Goal: Check status: Check status

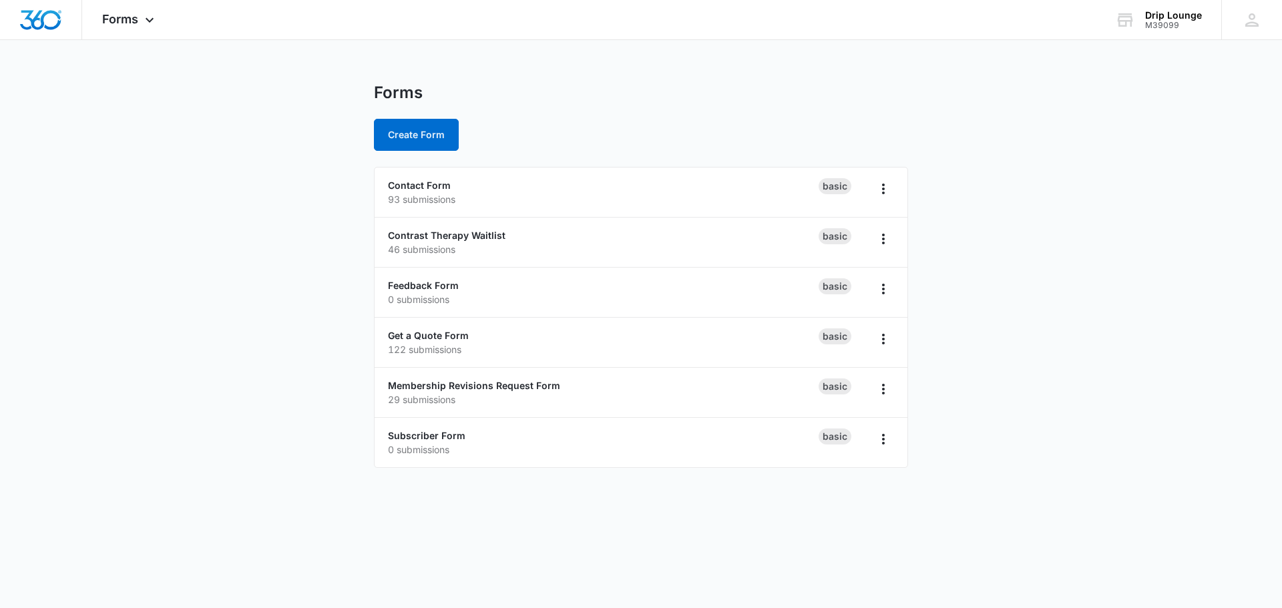
click at [26, 23] on img "Dashboard" at bounding box center [40, 20] width 43 height 20
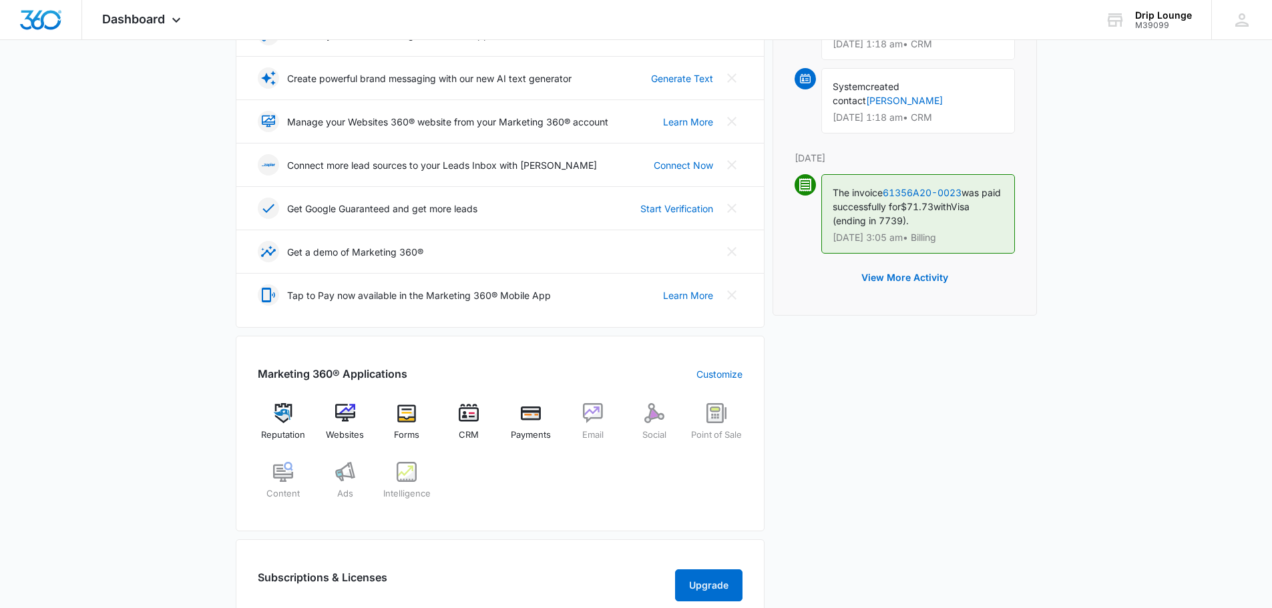
scroll to position [334, 0]
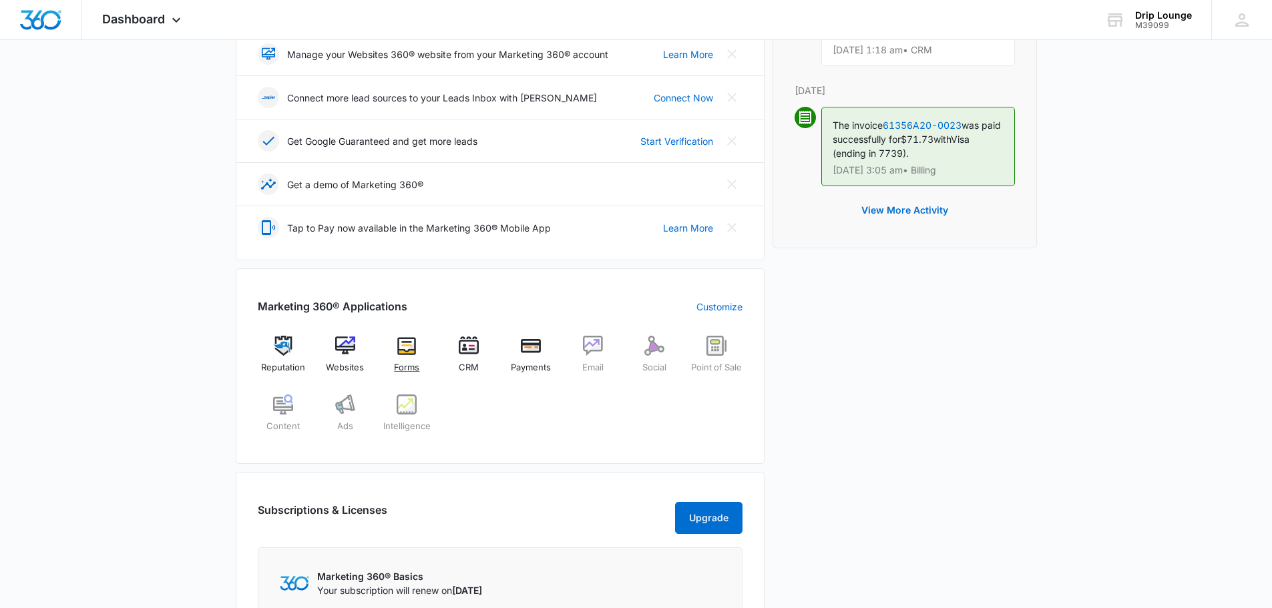
click at [397, 349] on img at bounding box center [407, 346] width 20 height 20
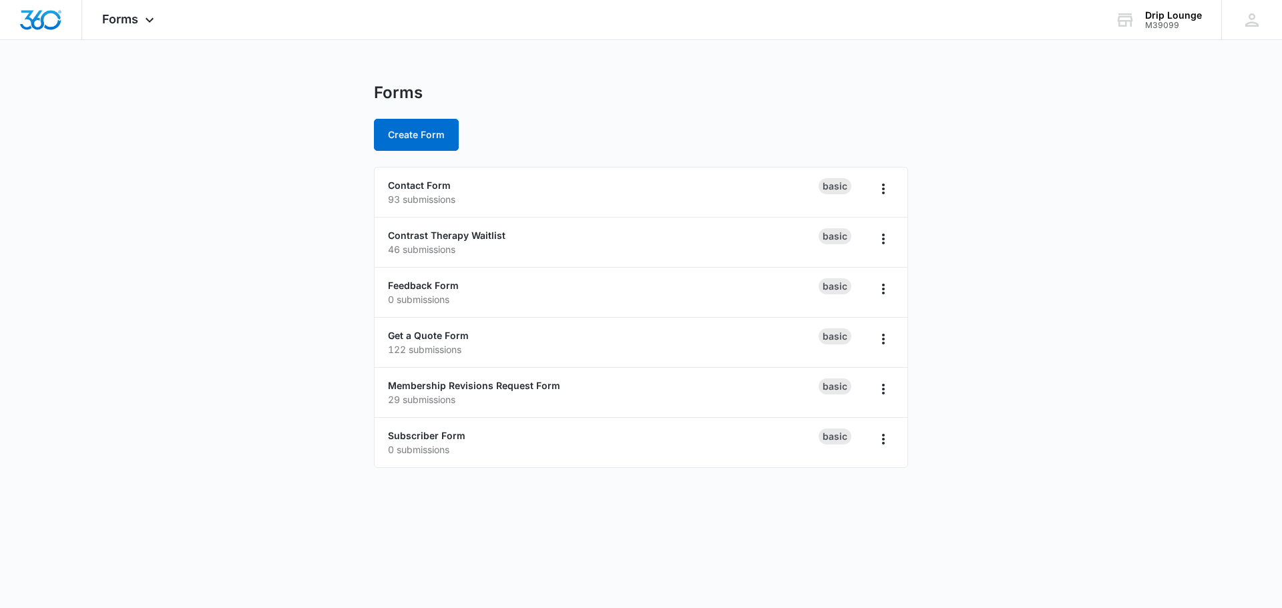
click at [13, 25] on div at bounding box center [41, 19] width 82 height 39
click at [28, 20] on img "Dashboard" at bounding box center [40, 20] width 43 height 20
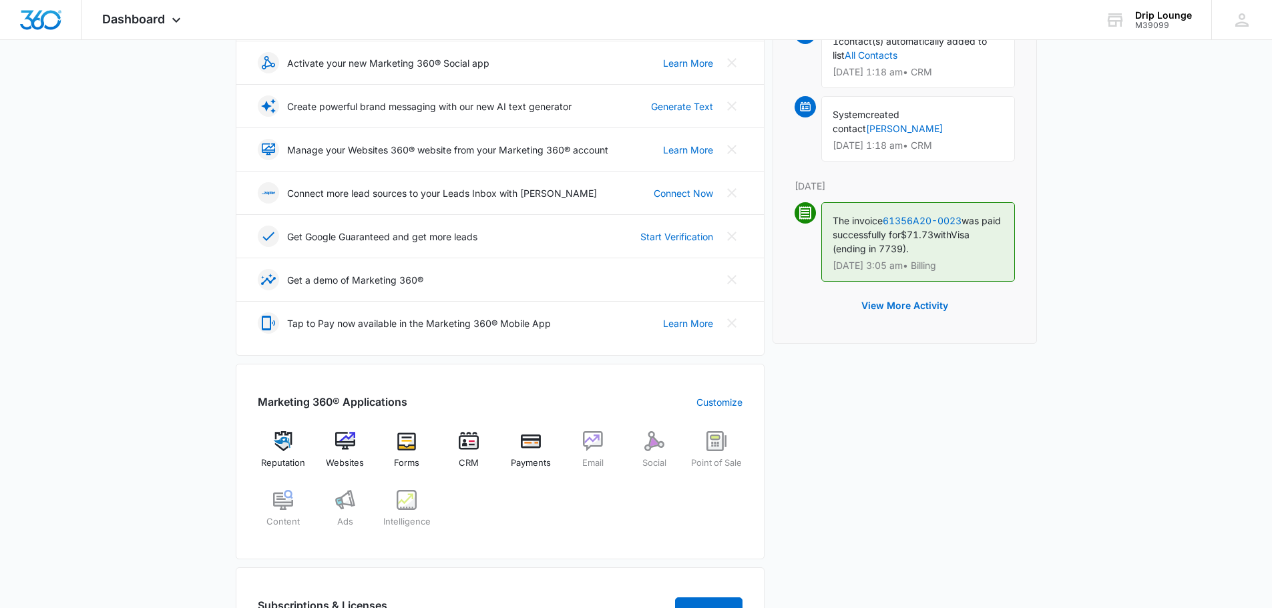
scroll to position [334, 0]
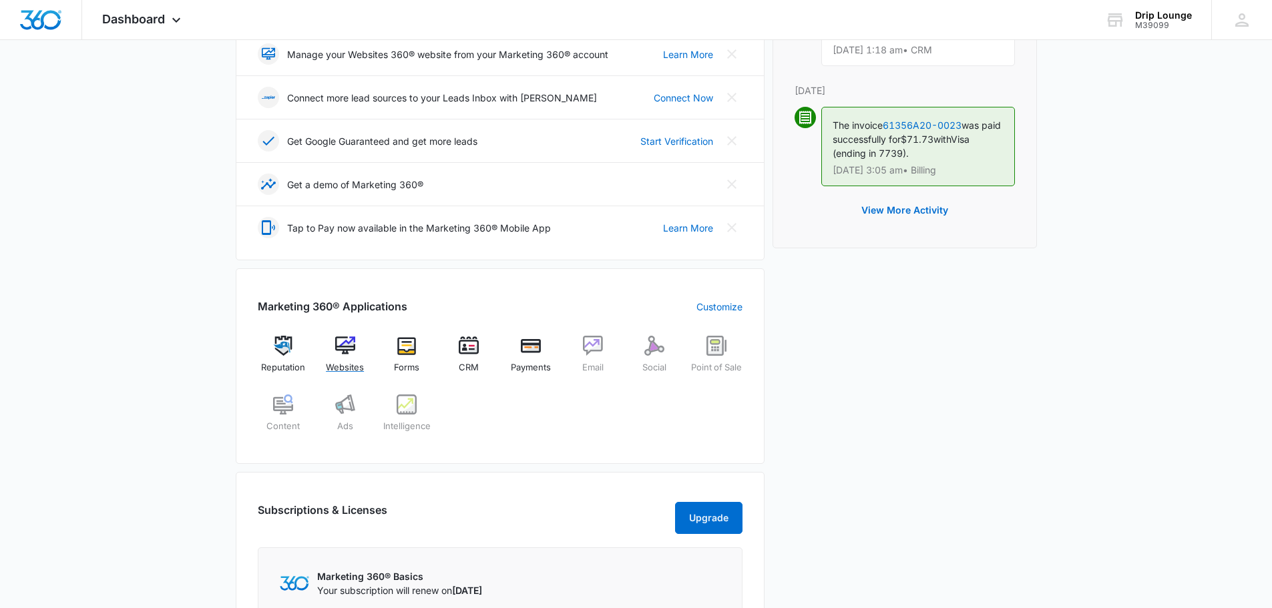
click at [352, 351] on img at bounding box center [345, 346] width 20 height 20
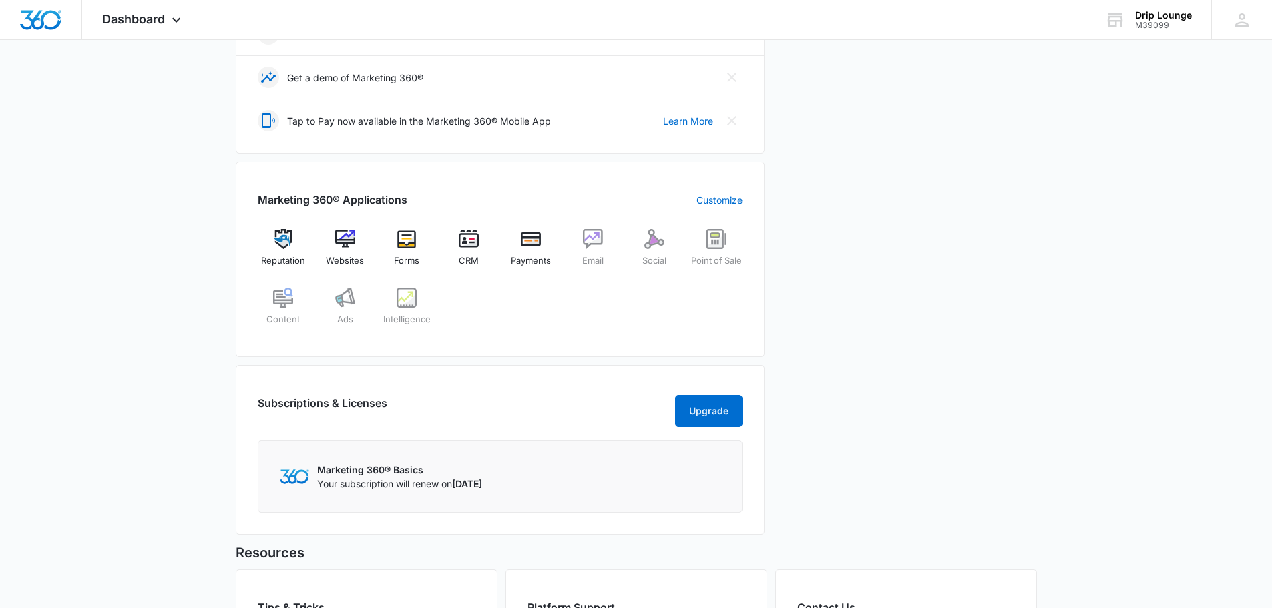
scroll to position [435, 0]
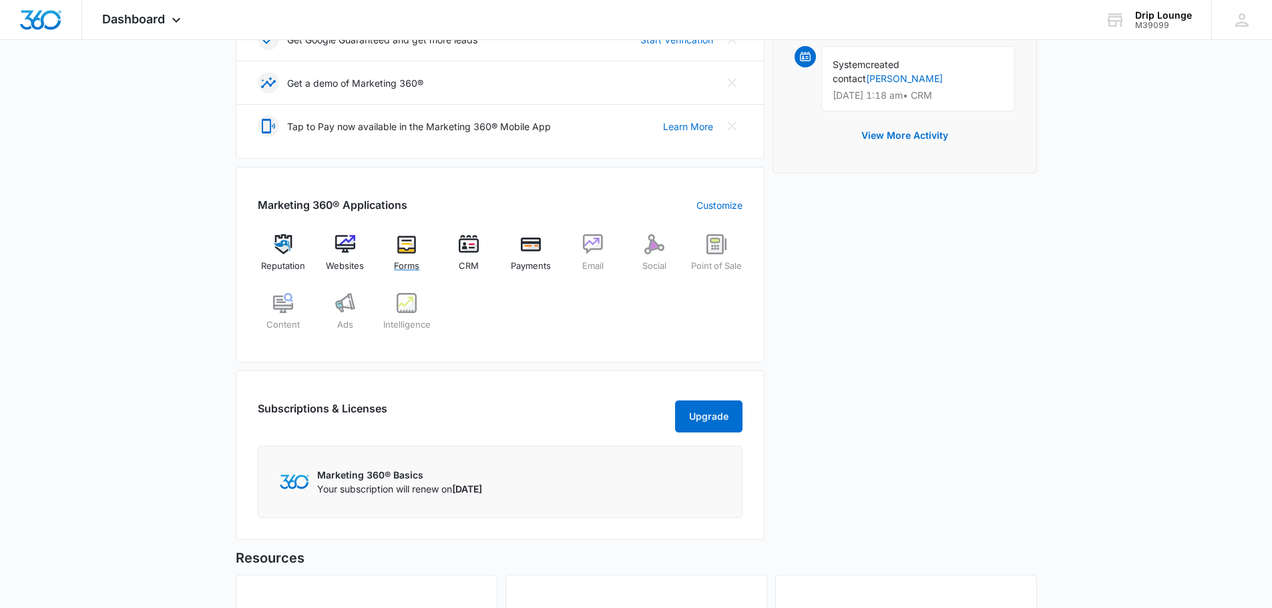
click at [401, 254] on div "Forms" at bounding box center [406, 258] width 51 height 48
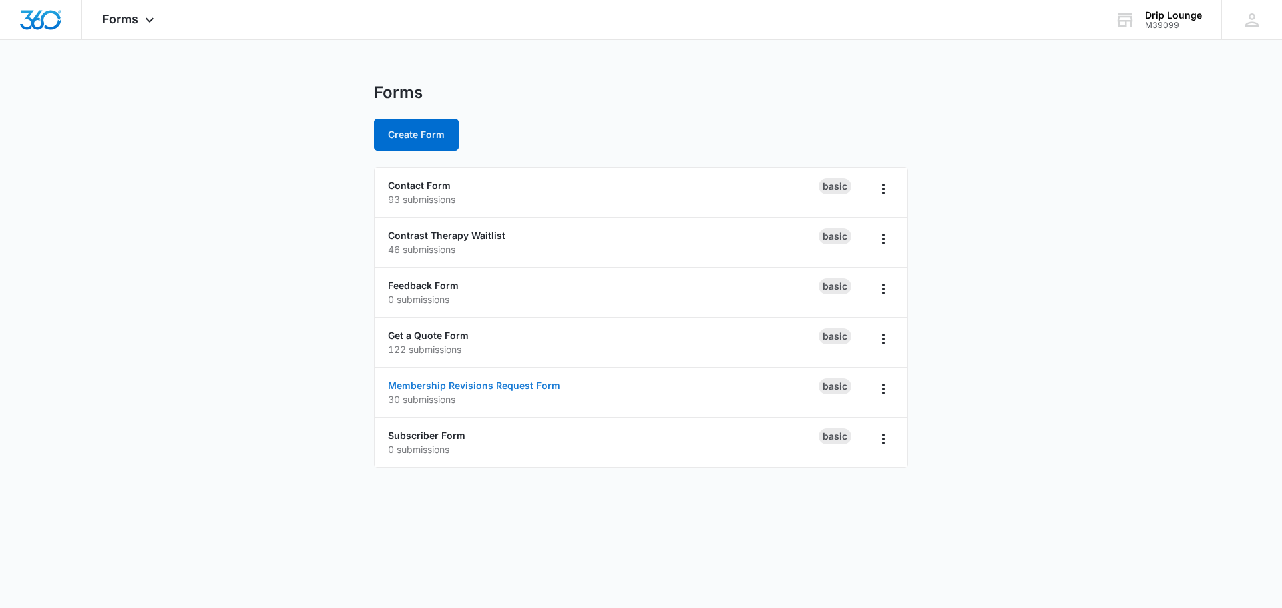
click at [413, 385] on link "Membership Revisions Request Form" at bounding box center [474, 385] width 172 height 11
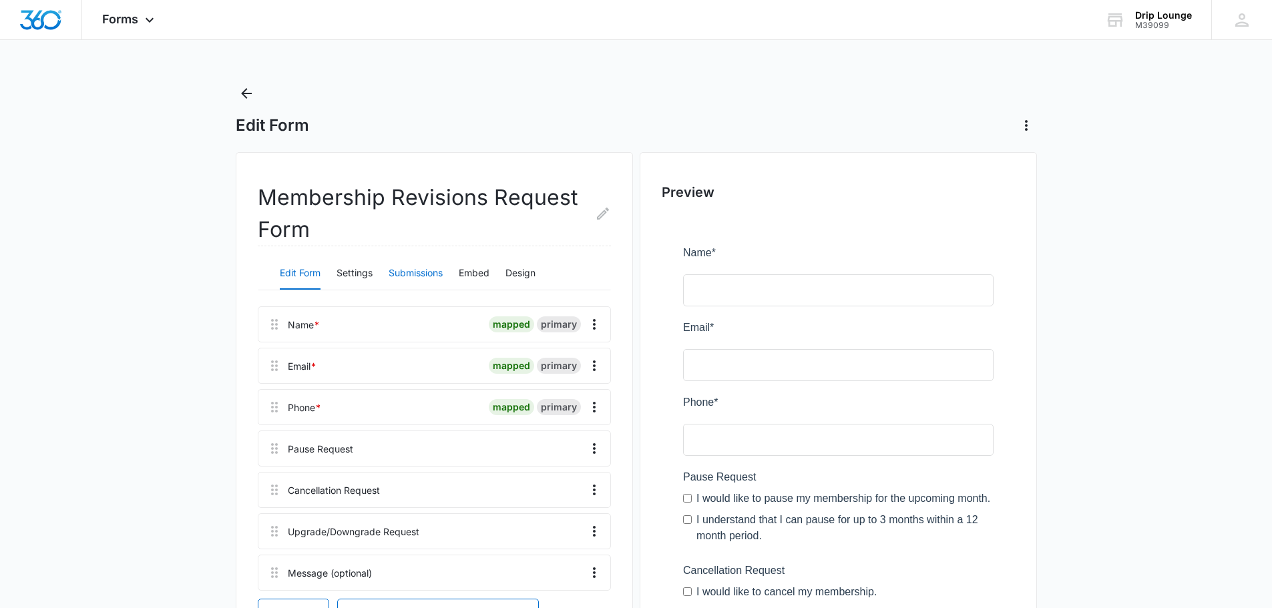
click at [407, 278] on button "Submissions" at bounding box center [416, 274] width 54 height 32
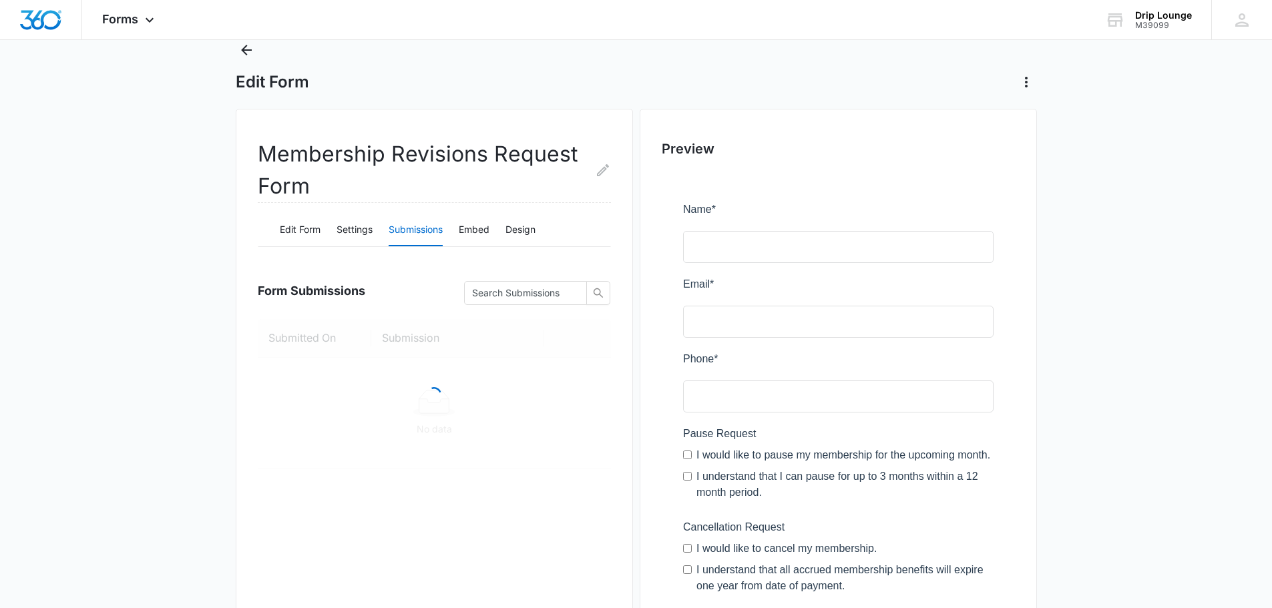
scroll to position [67, 0]
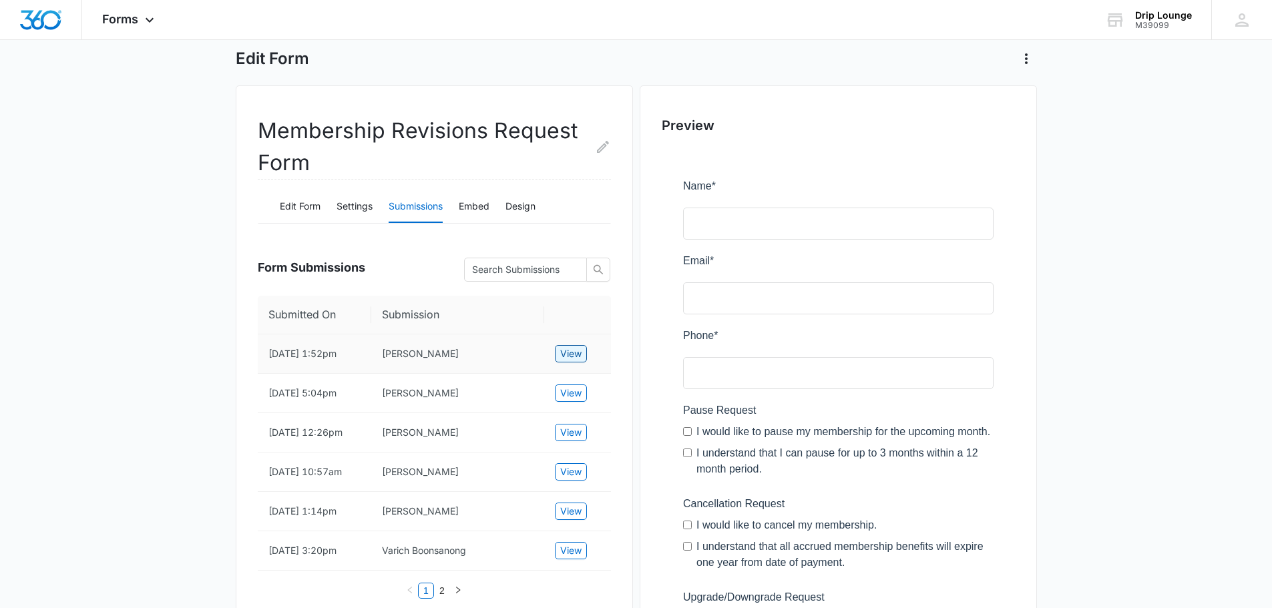
click at [564, 359] on span "View" at bounding box center [570, 354] width 21 height 15
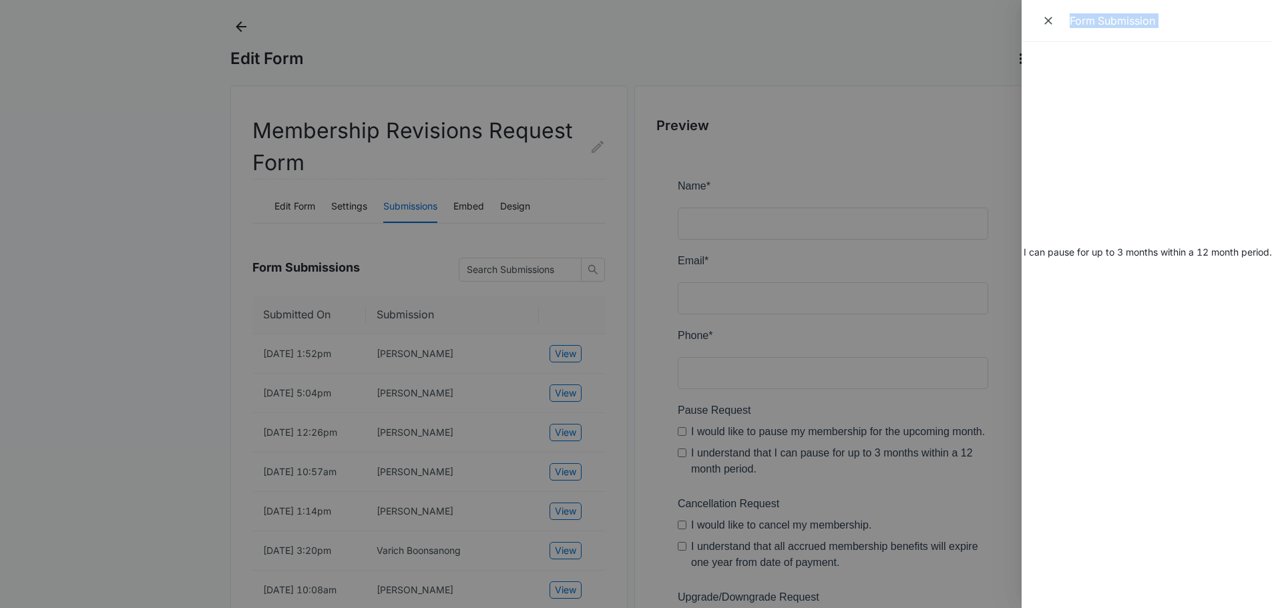
scroll to position [0, 0]
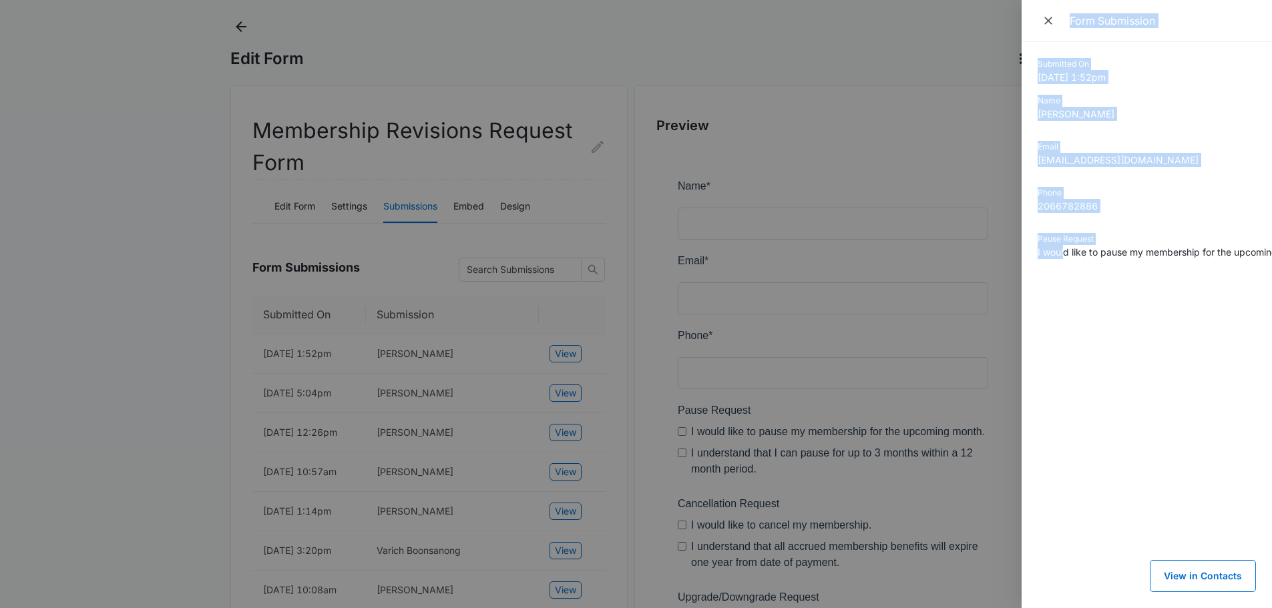
drag, startPoint x: 1063, startPoint y: 253, endPoint x: 858, endPoint y: 280, distance: 206.8
click at [858, 280] on div "Form Submission Submitted On 10/09/2025 1:52pm Name Carmen Duran Email dunefoxd…" at bounding box center [636, 304] width 1272 height 608
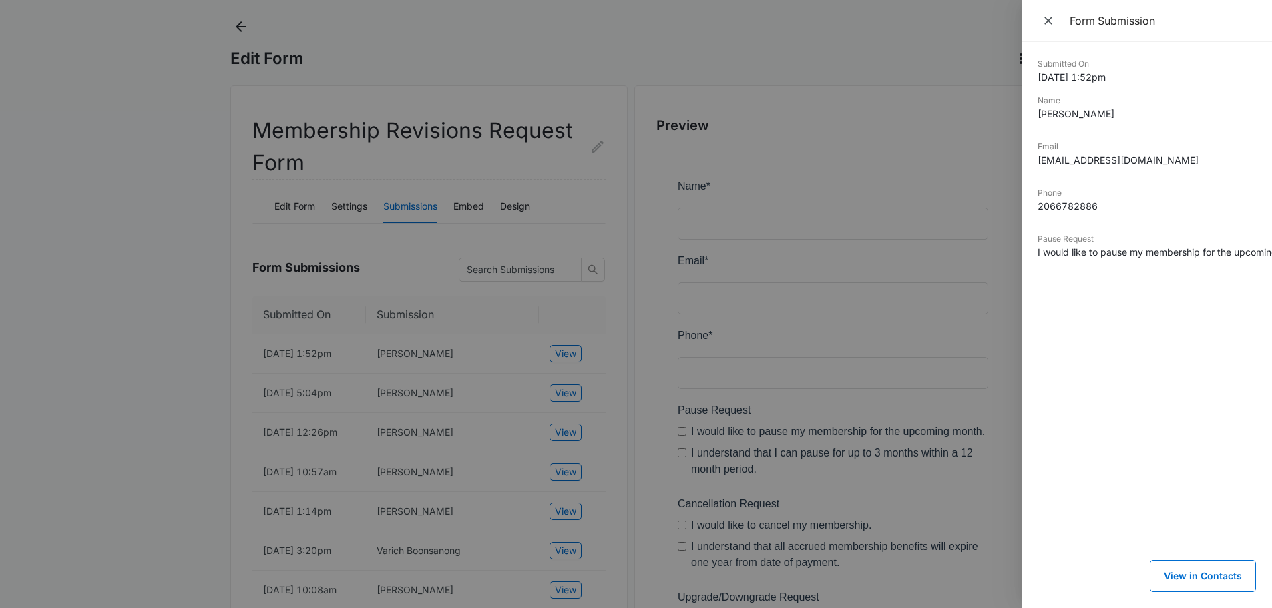
click at [1082, 258] on dd "I would like to pause my membership for the upcoming month., I understand that …" at bounding box center [1147, 252] width 218 height 14
drag, startPoint x: 1082, startPoint y: 254, endPoint x: 1202, endPoint y: 254, distance: 120.2
click at [1202, 254] on dd "I would like to pause my membership for the upcoming month., I understand that …" at bounding box center [1147, 252] width 218 height 14
drag, startPoint x: 535, startPoint y: 287, endPoint x: 340, endPoint y: 288, distance: 195.0
click at [511, 294] on div at bounding box center [636, 304] width 1272 height 608
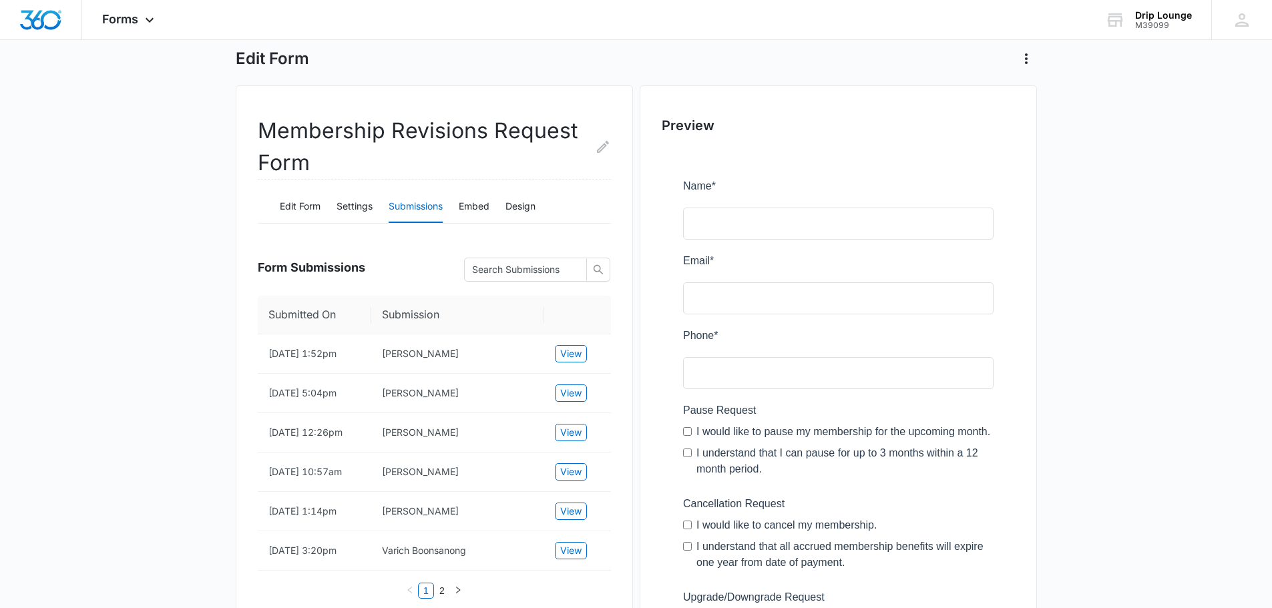
click at [670, 275] on div at bounding box center [838, 476] width 353 height 654
click at [49, 22] on img "Dashboard" at bounding box center [40, 20] width 43 height 20
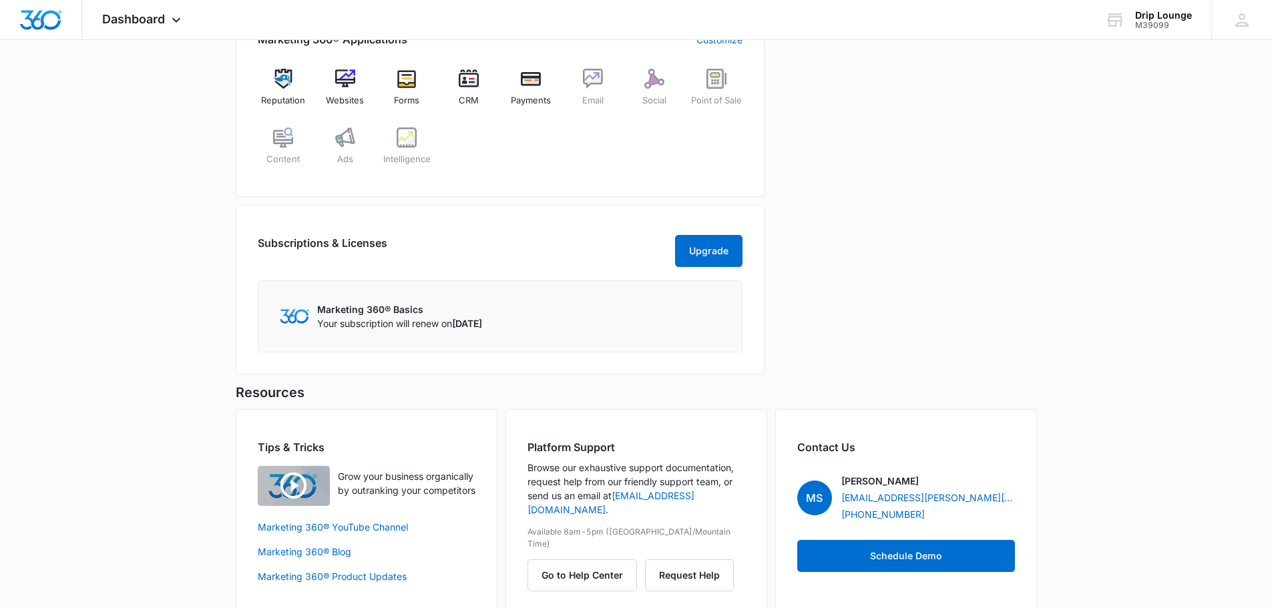
scroll to position [334, 0]
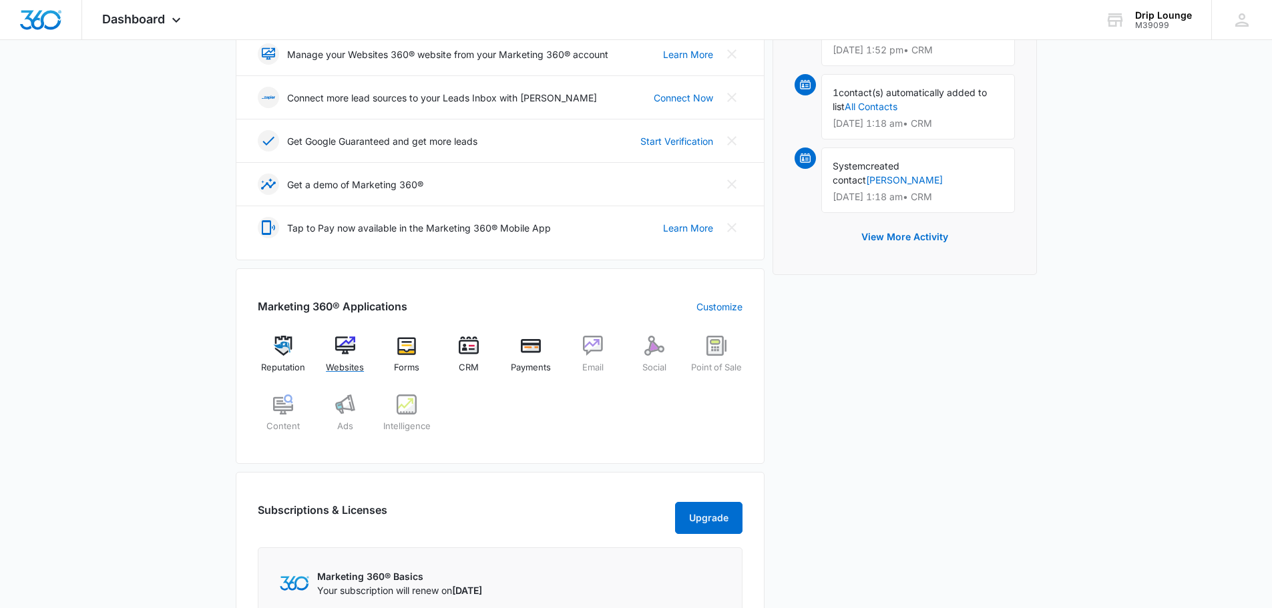
click at [347, 347] on img at bounding box center [345, 346] width 20 height 20
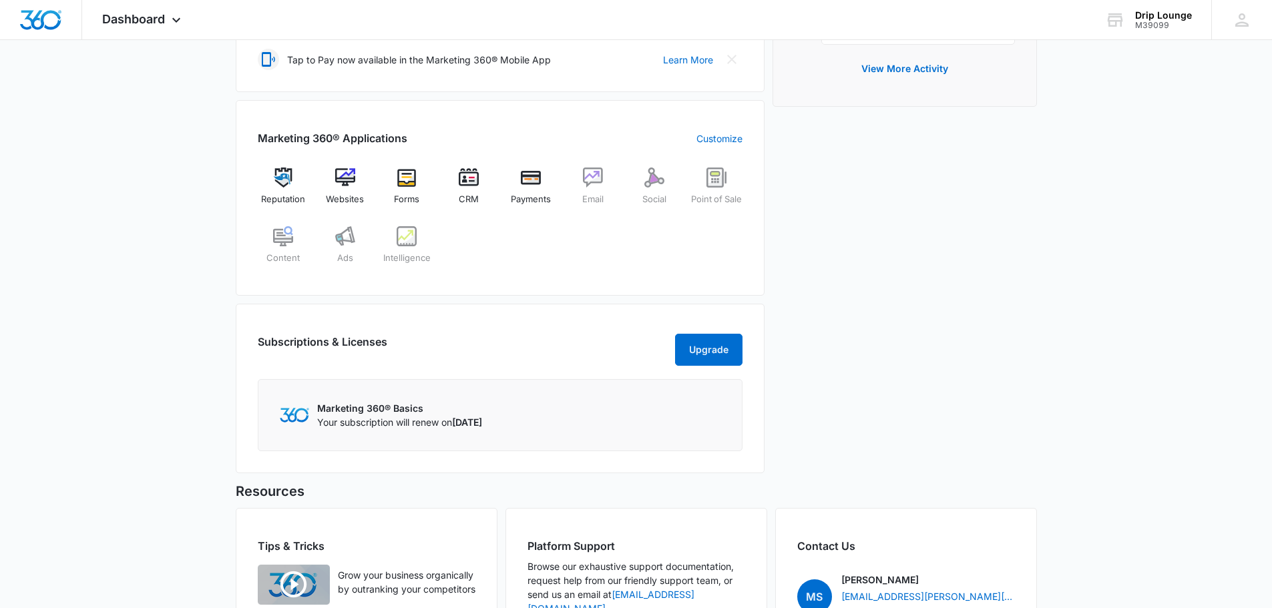
scroll to position [369, 0]
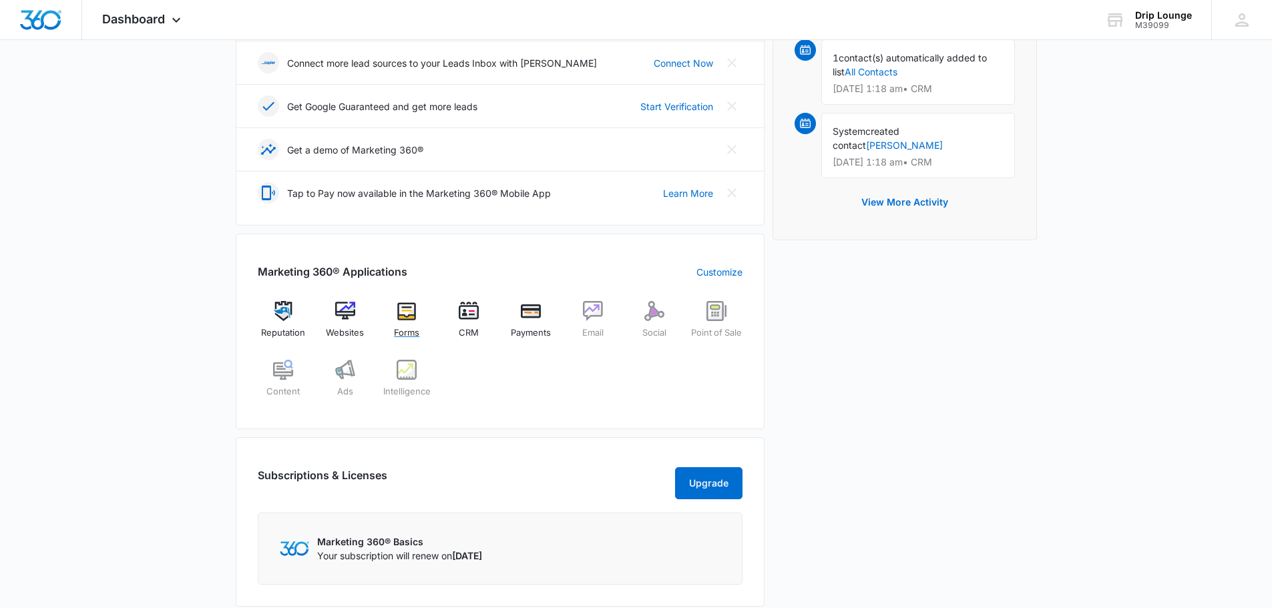
click at [409, 320] on img at bounding box center [407, 311] width 20 height 20
